Goal: Find specific page/section: Find specific page/section

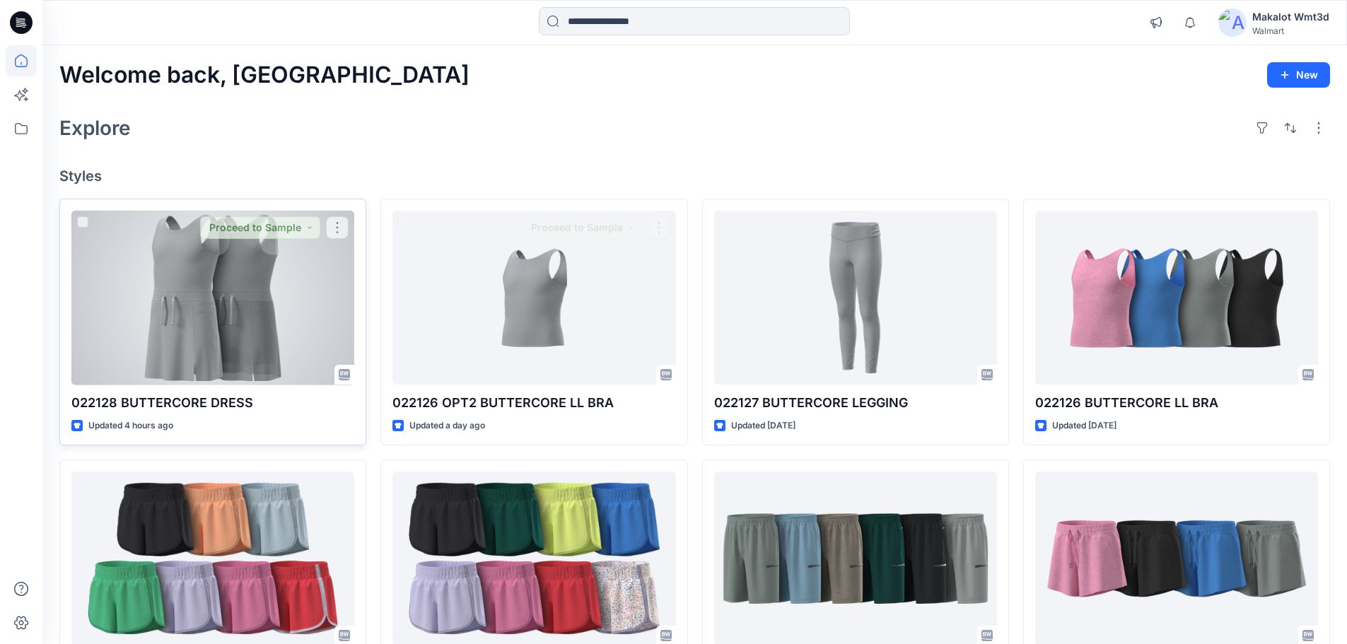
click at [227, 333] on div at bounding box center [212, 298] width 283 height 175
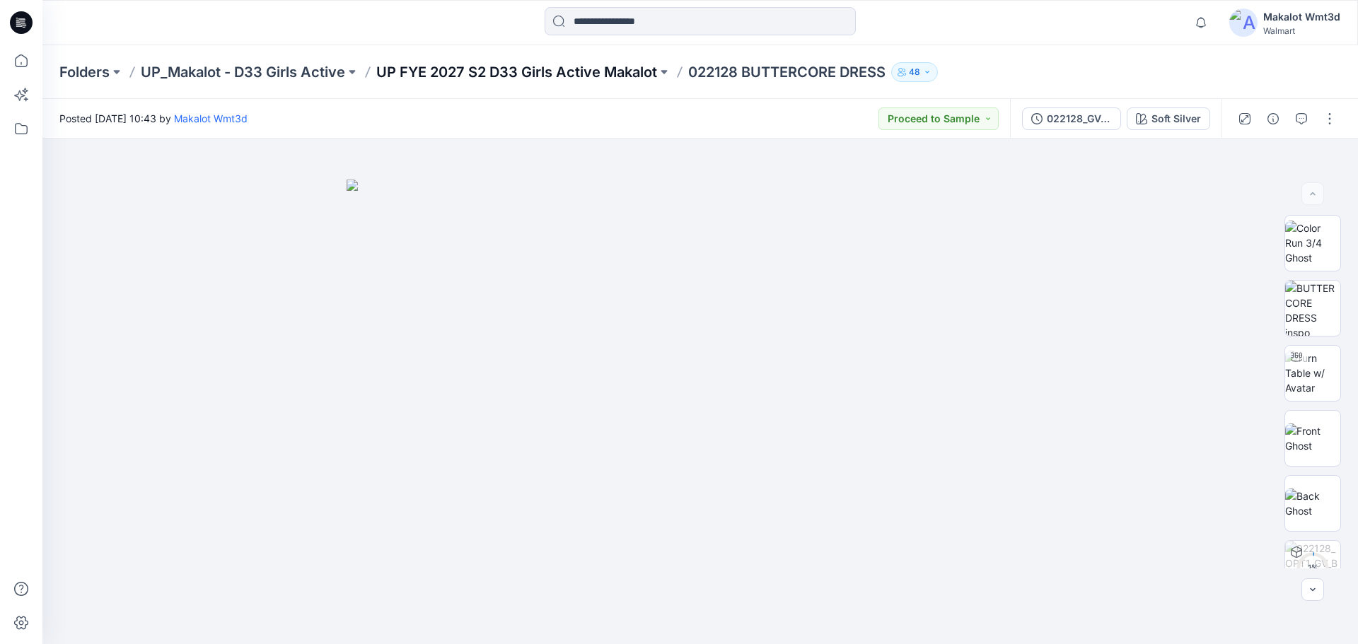
click at [456, 67] on p "UP FYE 2027 S2 D33 Girls Active Makalot" at bounding box center [516, 72] width 281 height 20
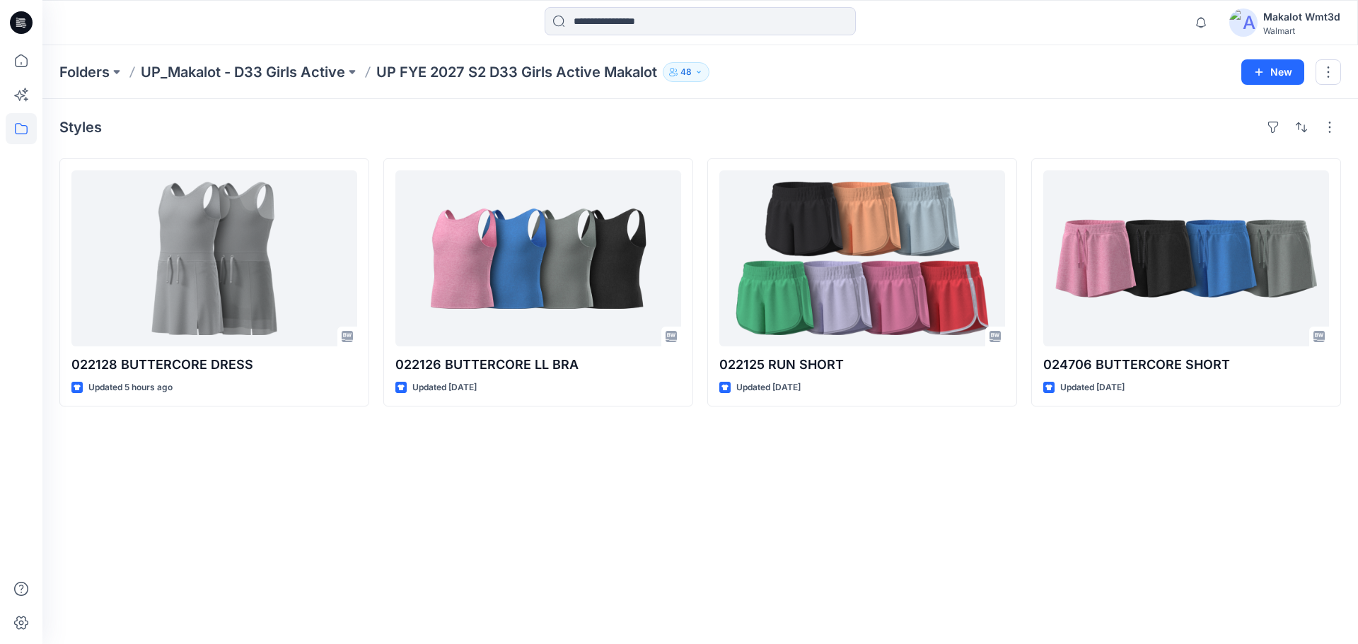
click at [436, 121] on div "Styles" at bounding box center [699, 127] width 1281 height 23
click at [667, 506] on div "Styles 022128 BUTTERCORE DRESS Updated 5 hours ago 022126 BUTTERCORE LL BRA Upd…" at bounding box center [699, 371] width 1315 height 545
click at [25, 20] on icon at bounding box center [21, 22] width 23 height 23
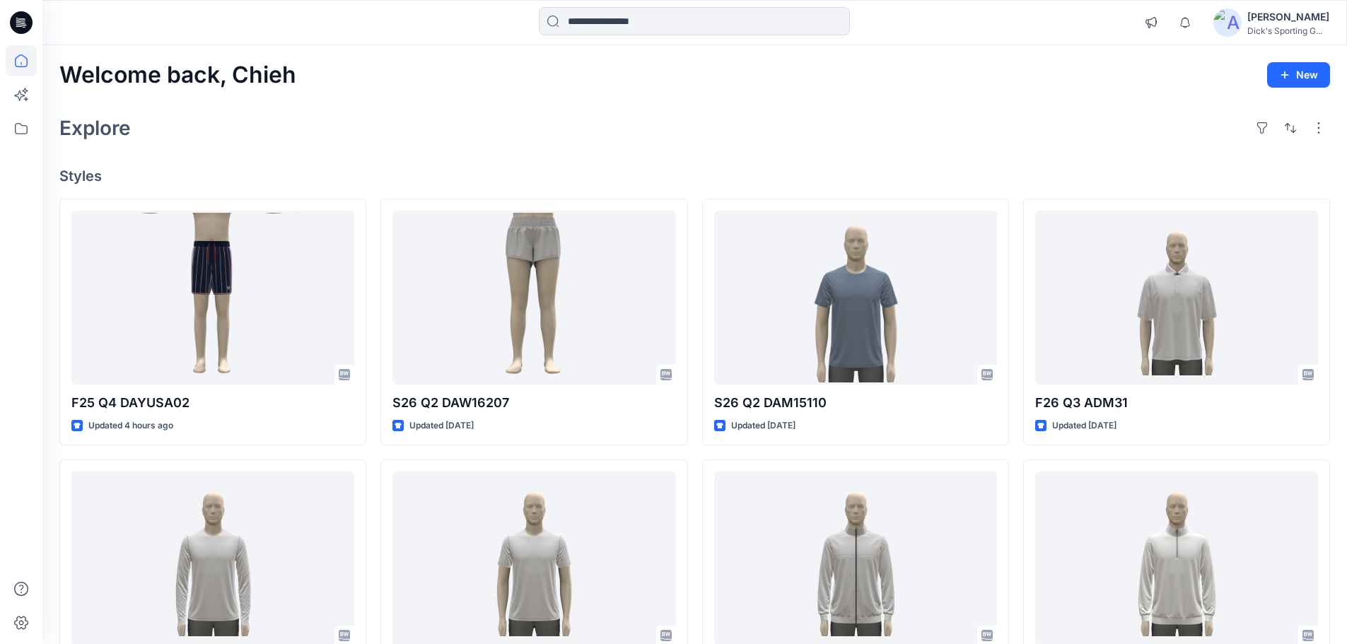
click at [595, 170] on h4 "Styles" at bounding box center [694, 176] width 1271 height 17
